Goal: Information Seeking & Learning: Learn about a topic

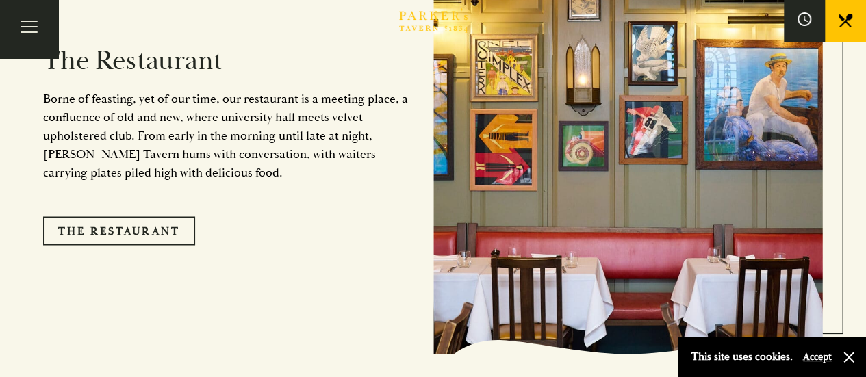
scroll to position [1095, 0]
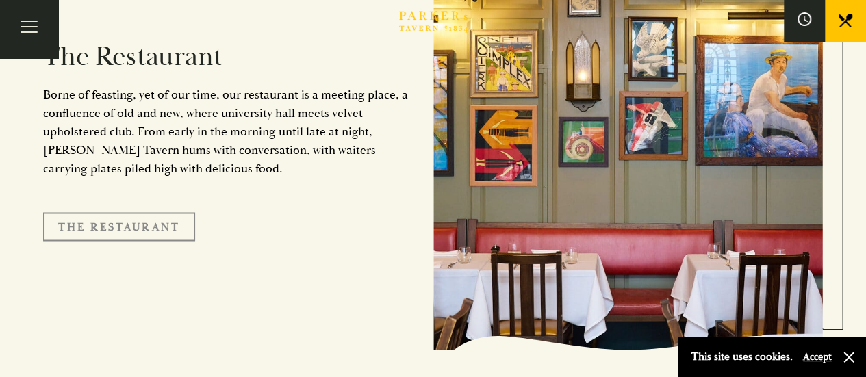
click at [155, 212] on link "The Restaurant" at bounding box center [119, 226] width 152 height 29
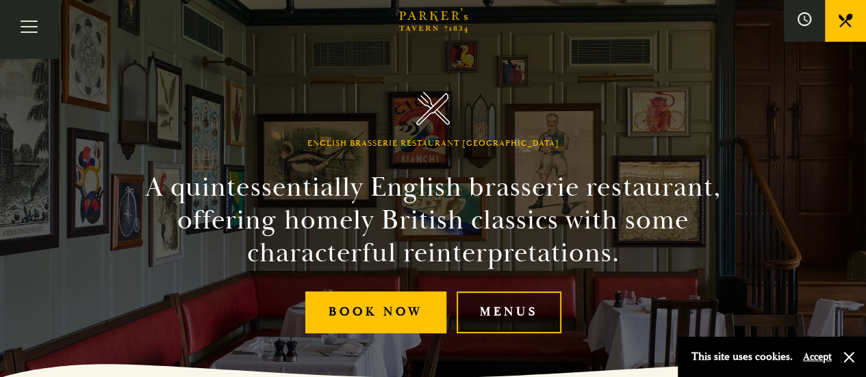
click at [530, 314] on link "Menus" at bounding box center [508, 313] width 105 height 42
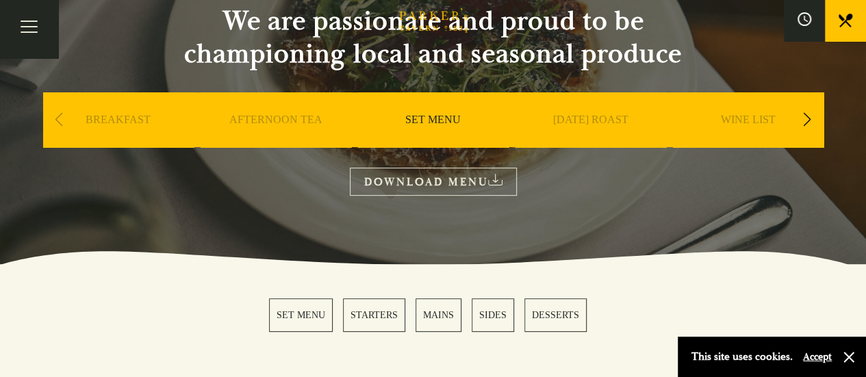
scroll to position [342, 0]
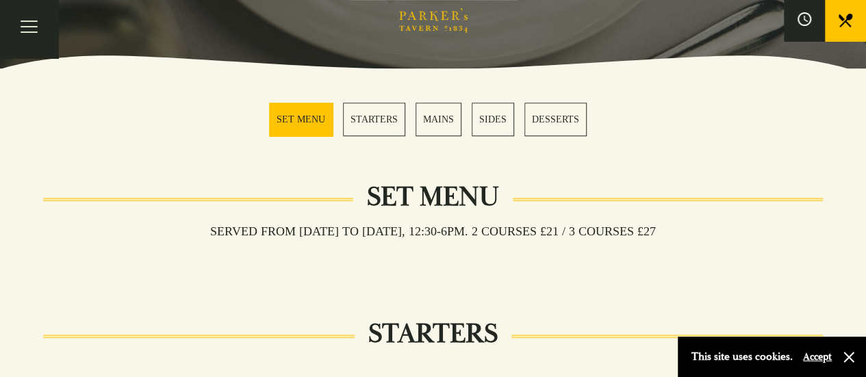
click at [435, 112] on link "MAINS" at bounding box center [438, 120] width 46 height 34
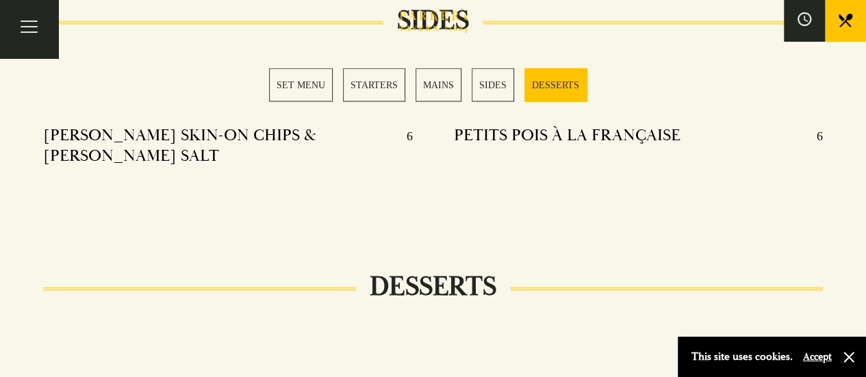
scroll to position [1706, 0]
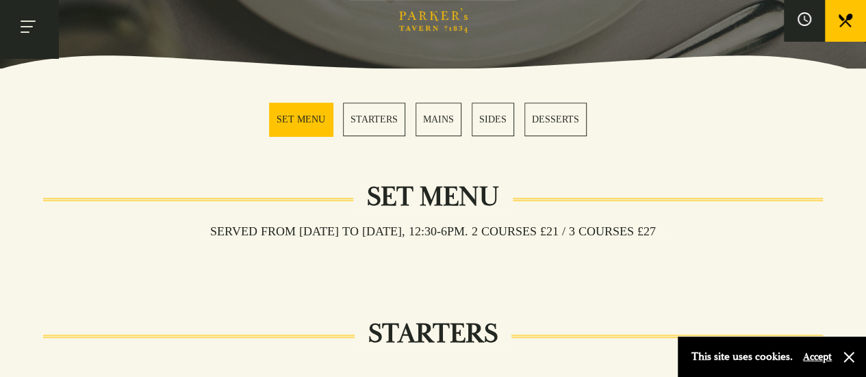
scroll to position [342, 0]
click at [38, 27] on button "Toggle navigation" at bounding box center [29, 29] width 58 height 58
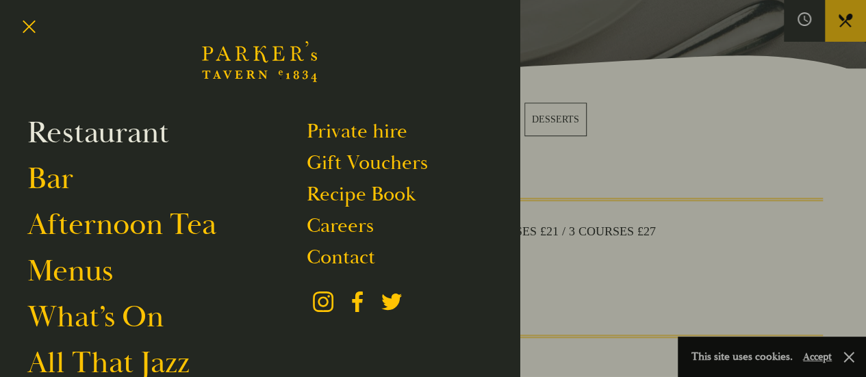
click at [114, 134] on link "Restaurant" at bounding box center [98, 133] width 142 height 38
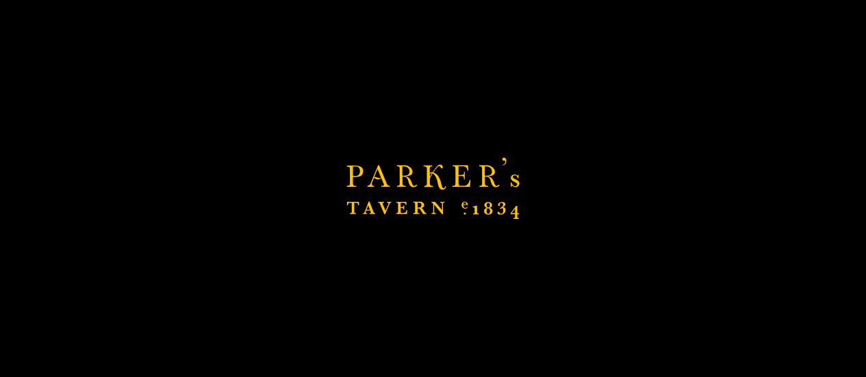
scroll to position [411, 0]
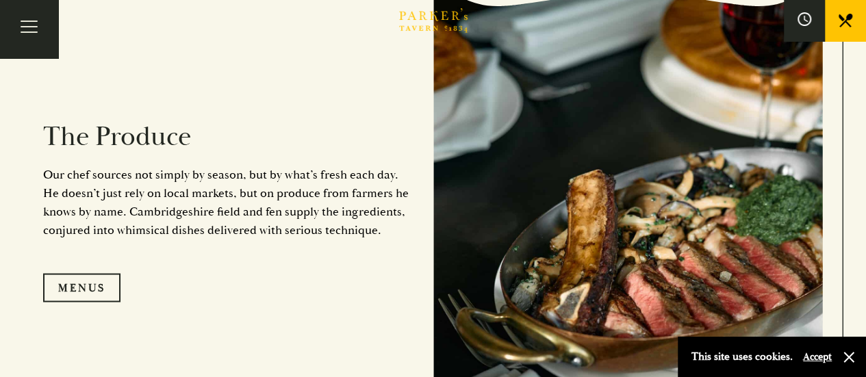
scroll to position [1232, 0]
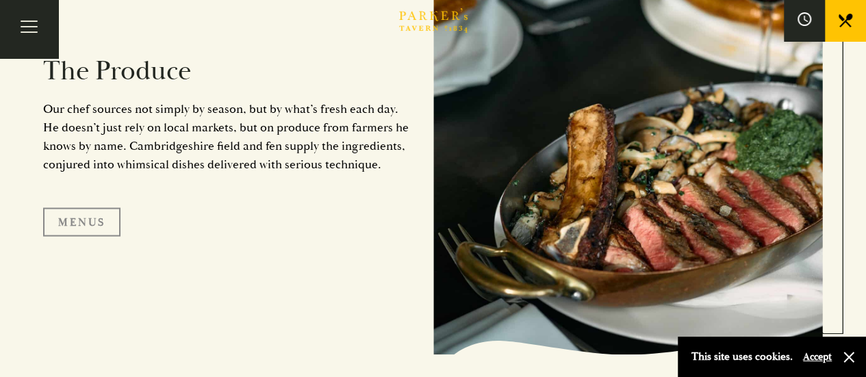
click at [88, 220] on link "Menus" at bounding box center [81, 221] width 77 height 29
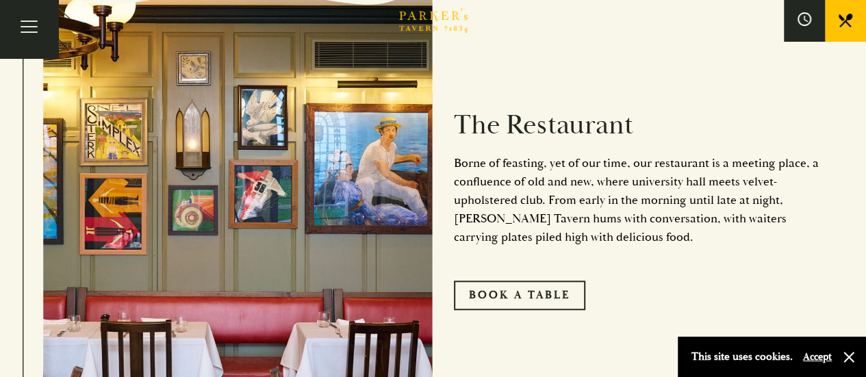
scroll to position [753, 0]
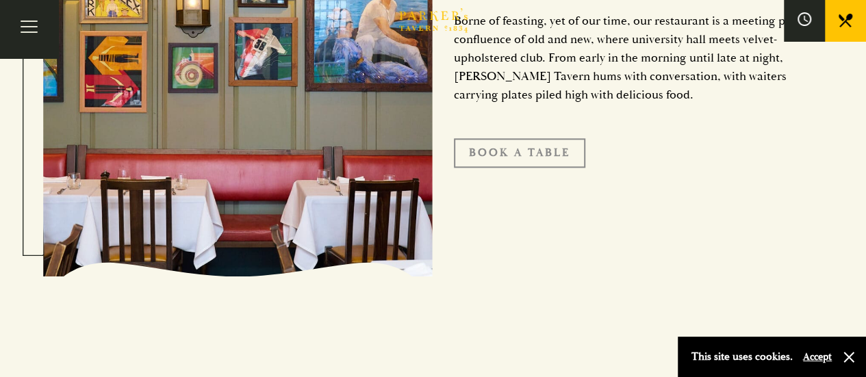
click at [465, 152] on link "Book A Table" at bounding box center [519, 152] width 131 height 29
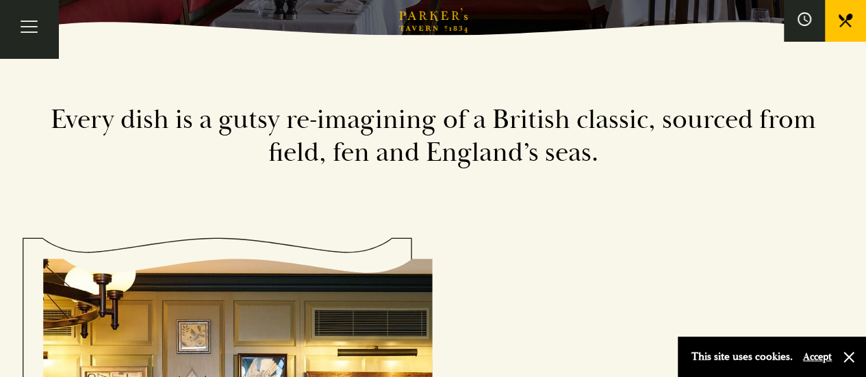
scroll to position [0, 0]
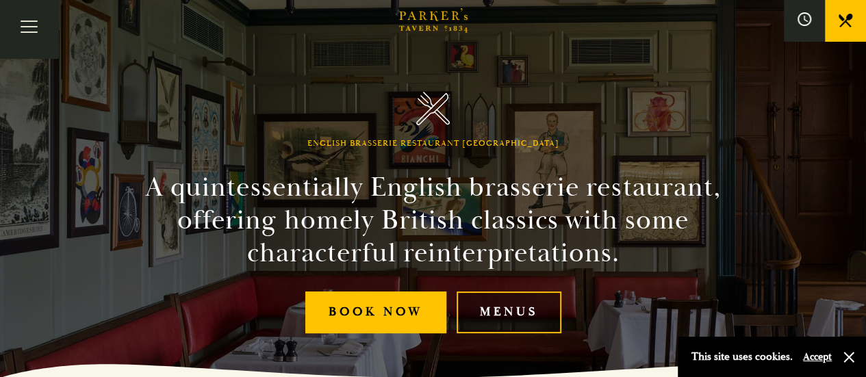
click at [530, 308] on link "Menus" at bounding box center [508, 313] width 105 height 42
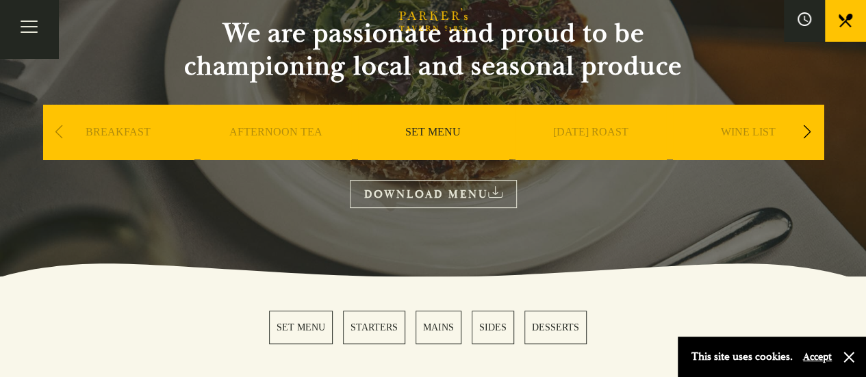
scroll to position [137, 0]
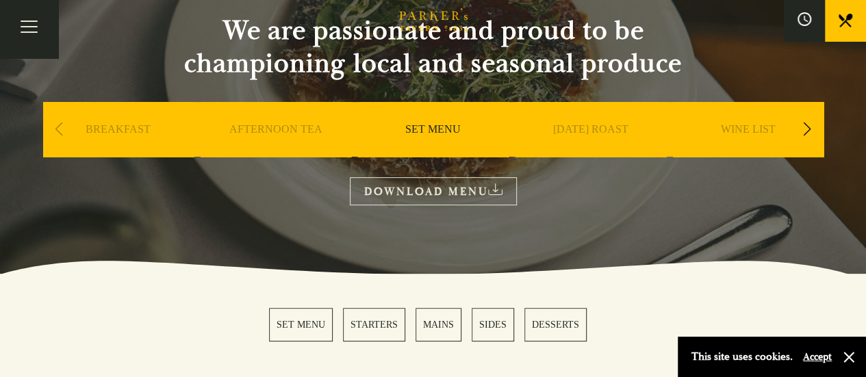
click at [422, 187] on link "DOWNLOAD MENU" at bounding box center [433, 191] width 167 height 28
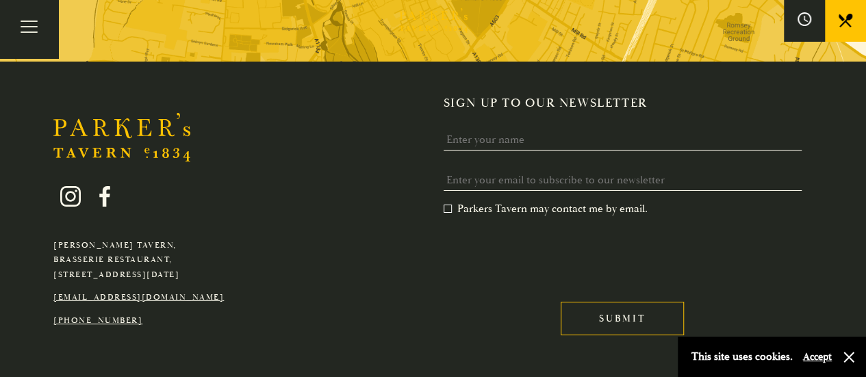
scroll to position [2384, 0]
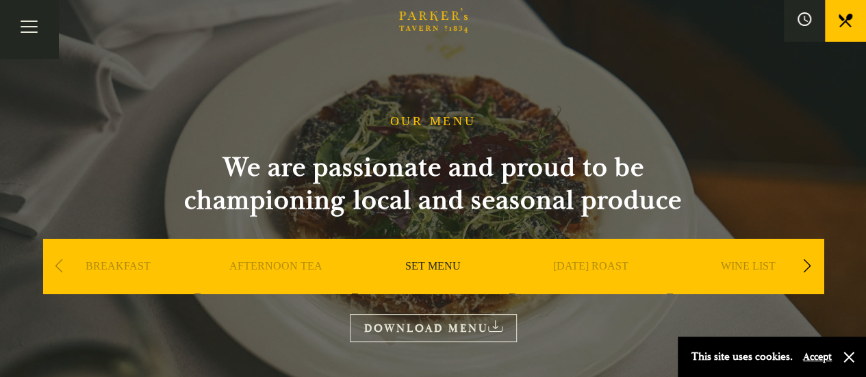
click at [805, 268] on div "Next slide" at bounding box center [807, 266] width 18 height 30
click at [805, 267] on div "Next slide" at bounding box center [807, 266] width 18 height 30
click at [582, 269] on link "A LA CARTE" at bounding box center [590, 286] width 64 height 55
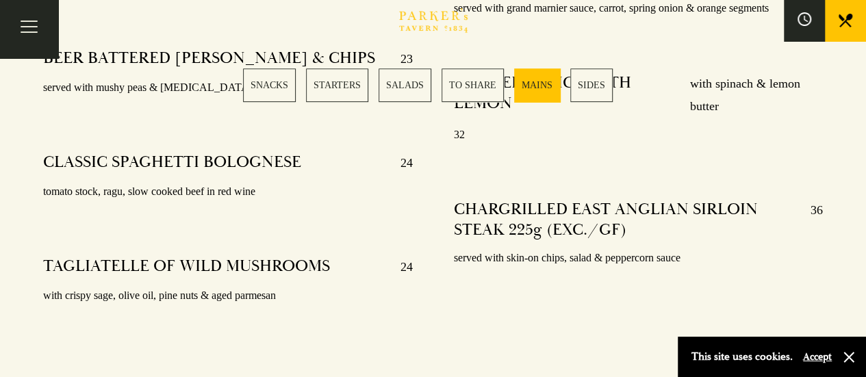
scroll to position [3011, 0]
